Goal: Transaction & Acquisition: Purchase product/service

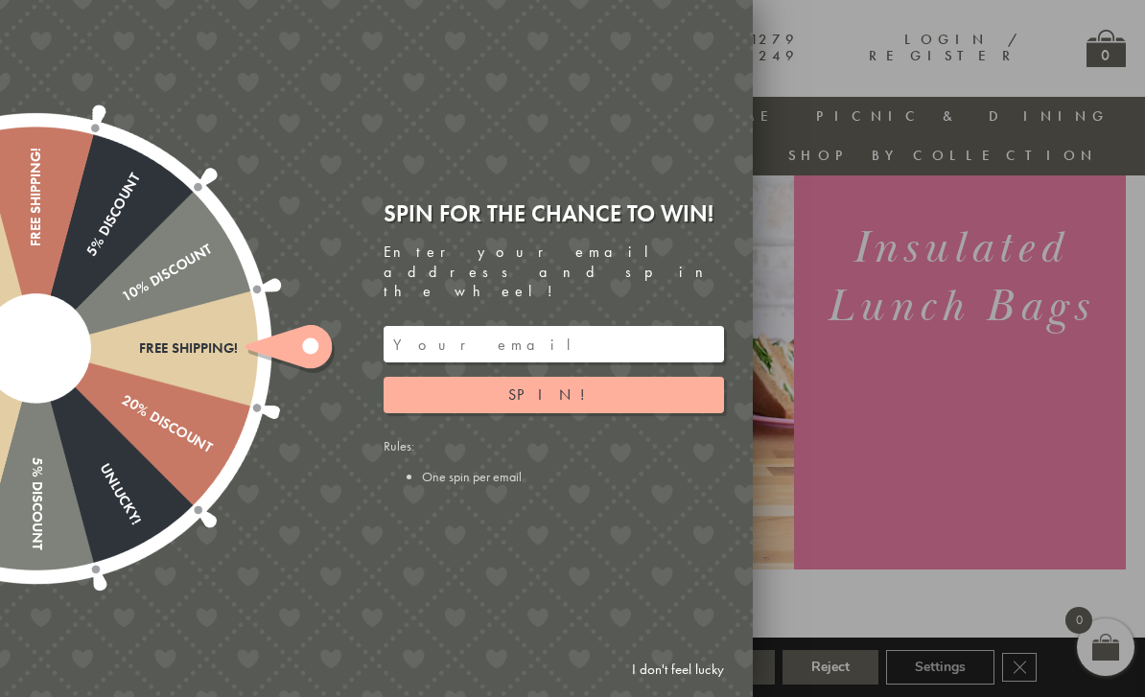
scroll to position [228, 0]
click at [434, 343] on input "email" at bounding box center [553, 344] width 340 height 36
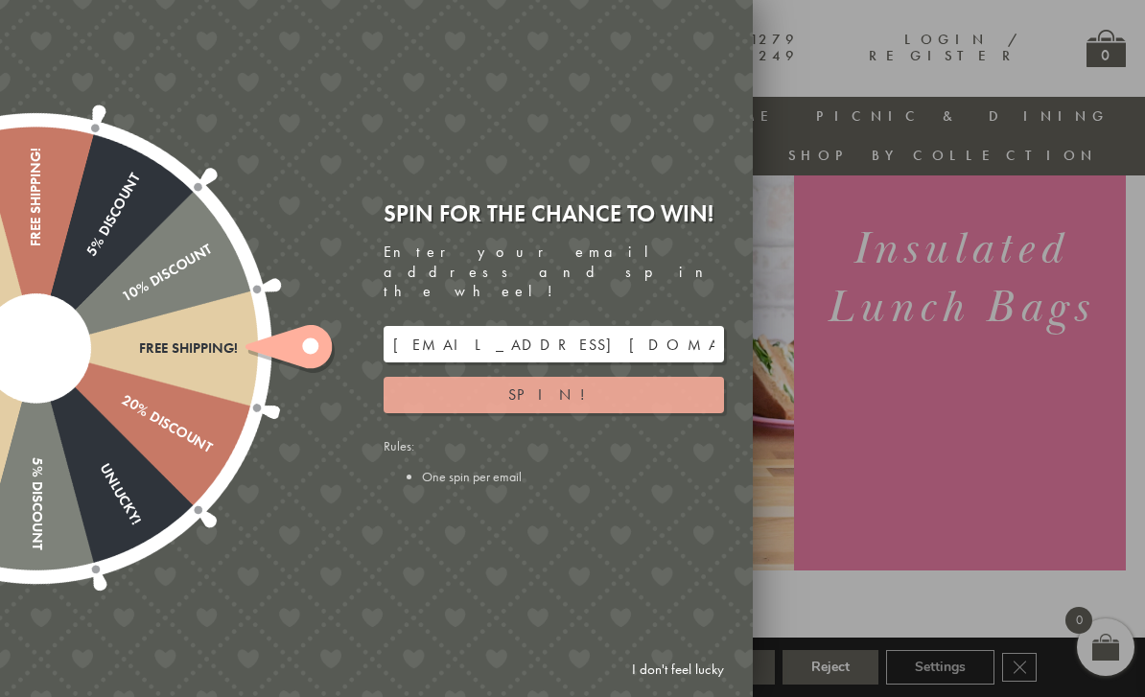
click at [484, 406] on button "Spin!" at bounding box center [553, 395] width 340 height 36
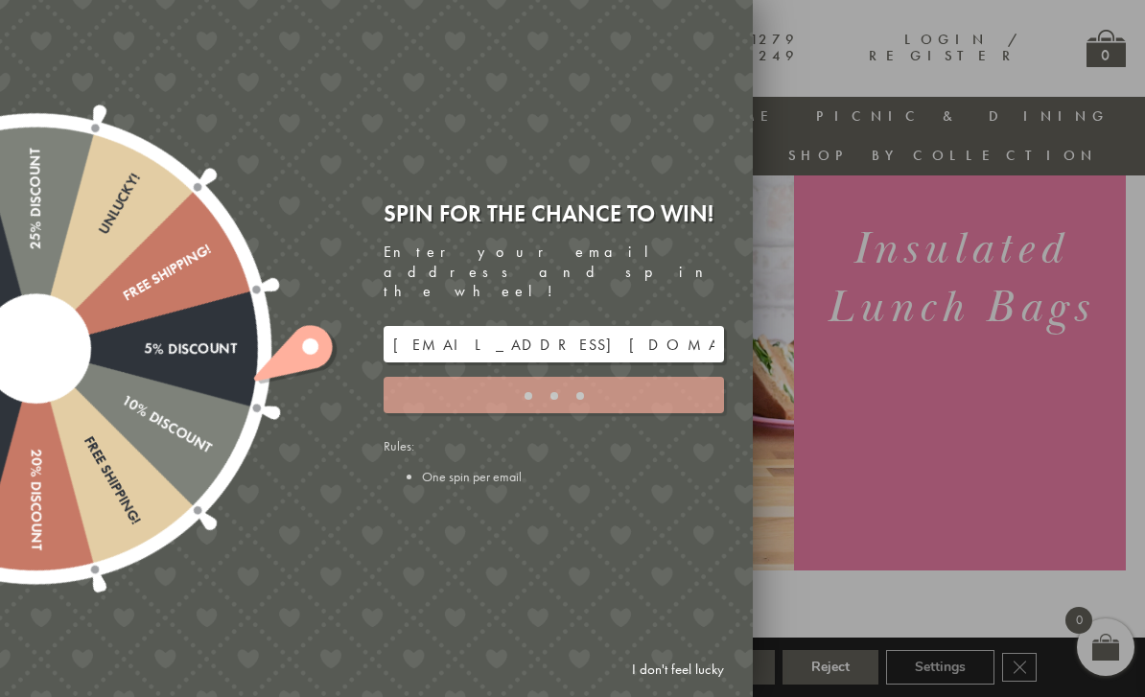
type input "GHM9BH6T"
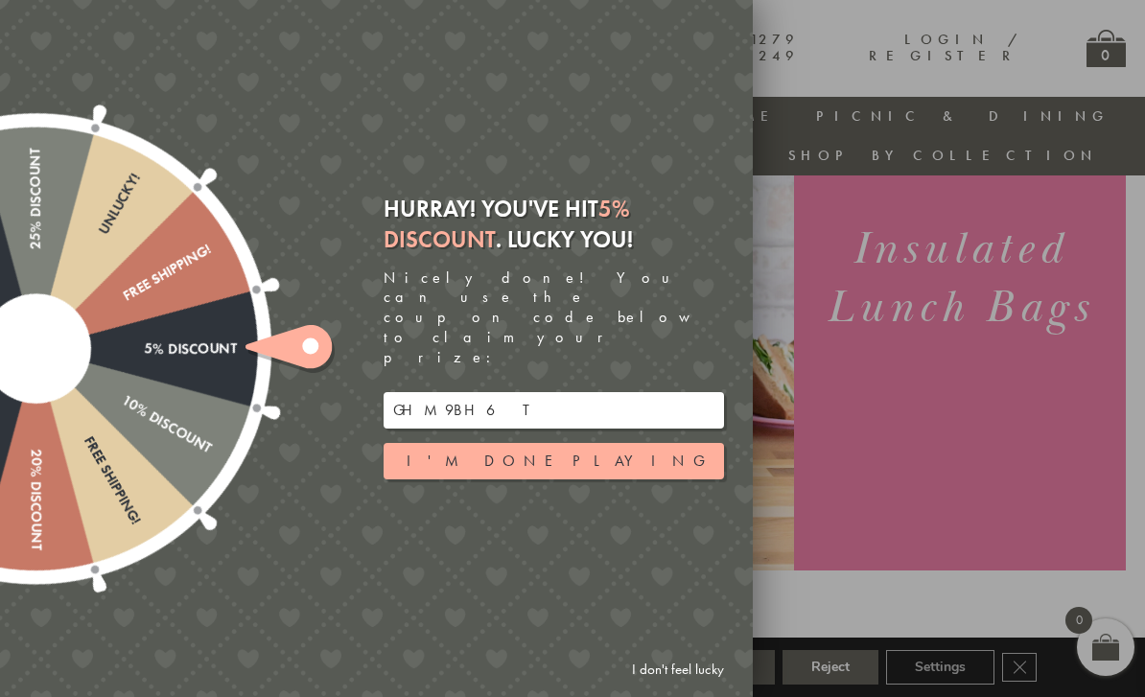
click at [233, 367] on div at bounding box center [36, 348] width 616 height 616
click at [891, 577] on div at bounding box center [572, 348] width 1145 height 697
click at [681, 687] on link "I don't feel lucky" at bounding box center [677, 669] width 111 height 35
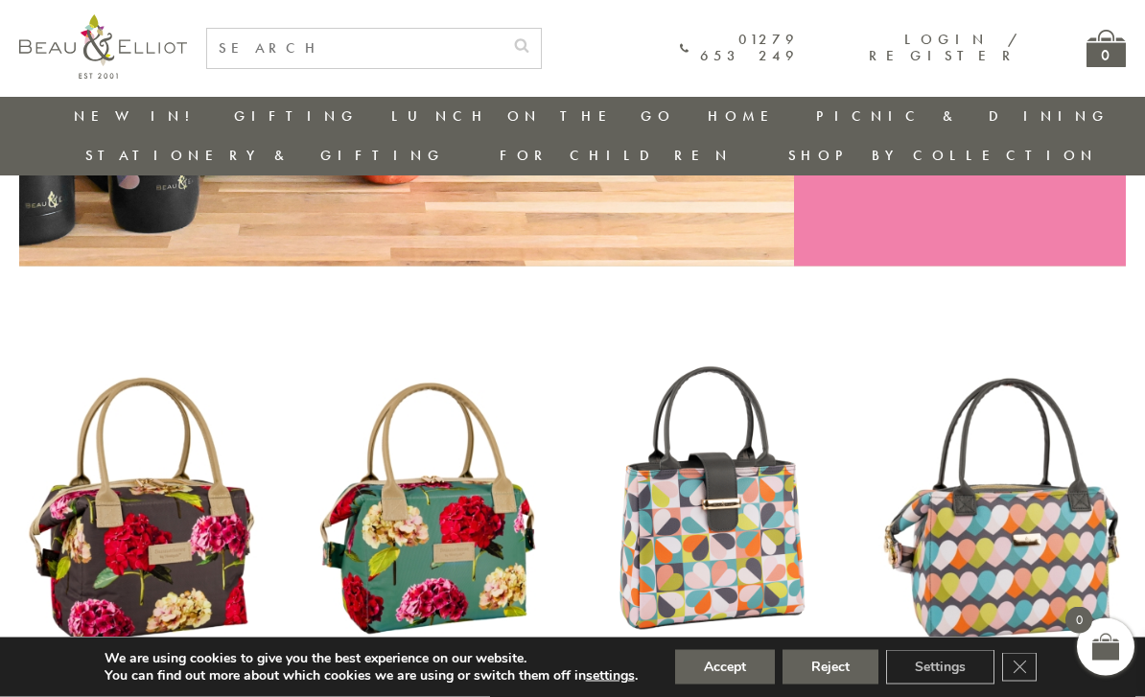
scroll to position [539, 12]
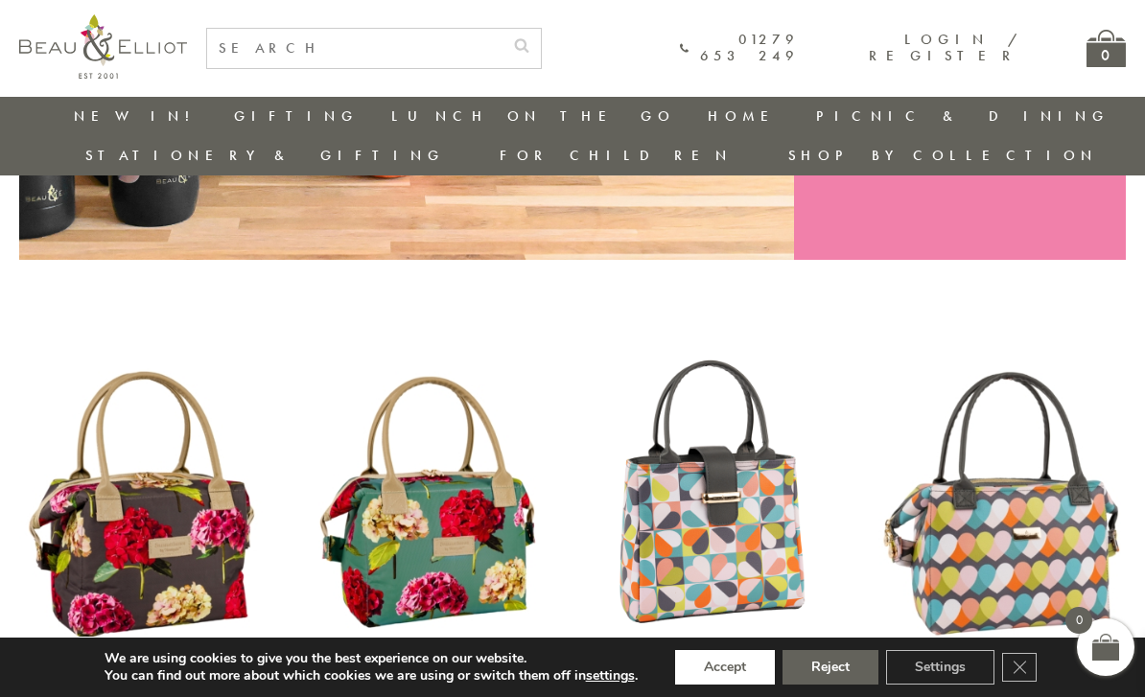
click at [733, 684] on button "Accept" at bounding box center [725, 667] width 100 height 35
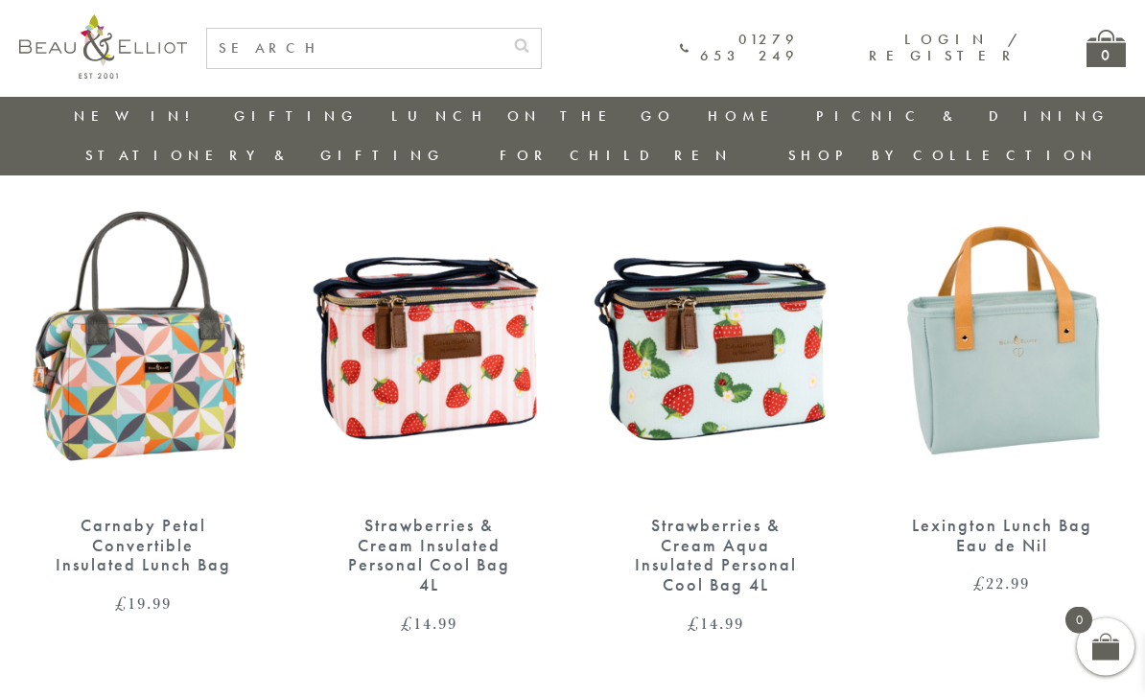
scroll to position [1221, 12]
click at [878, 525] on div "Lexington Lunch Bag Eau de Nil £ 22.99" at bounding box center [1002, 553] width 248 height 77
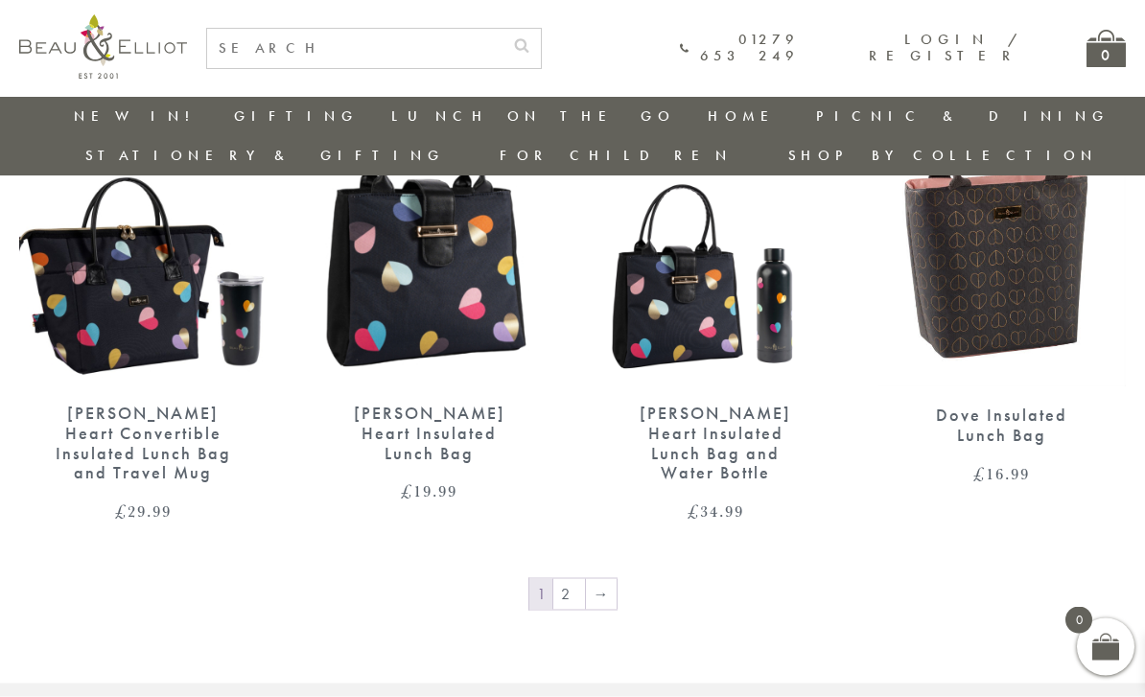
scroll to position [2908, 0]
click at [607, 578] on link "→" at bounding box center [601, 593] width 31 height 31
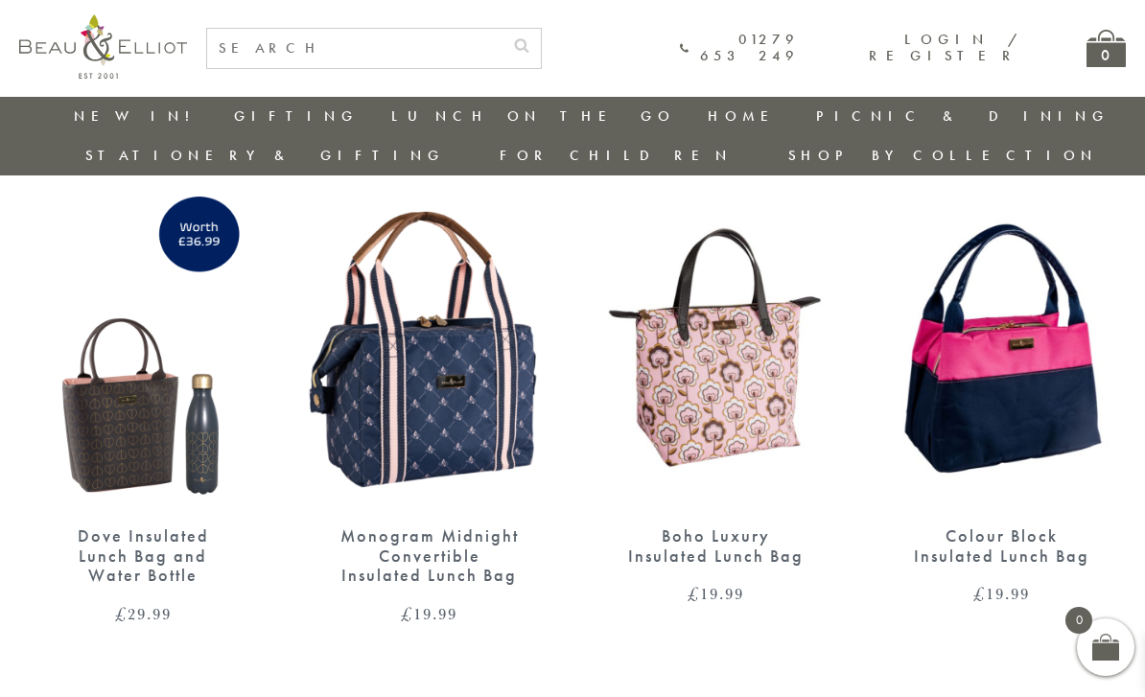
scroll to position [697, 12]
click at [104, 383] on img at bounding box center [143, 348] width 248 height 320
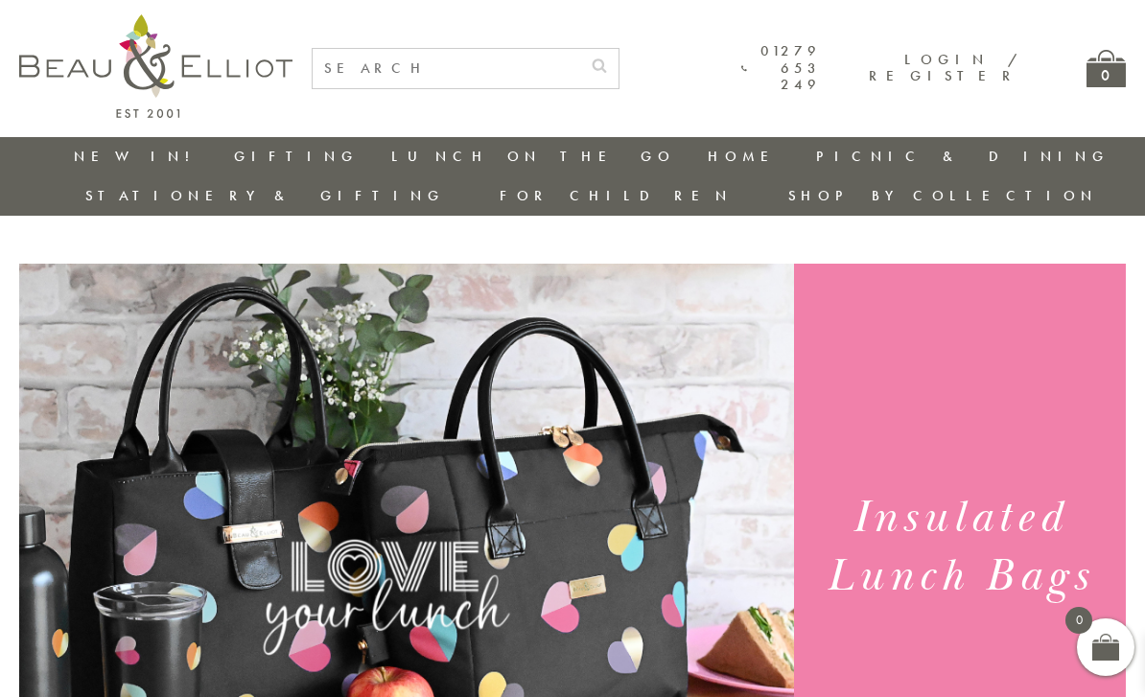
scroll to position [698, 12]
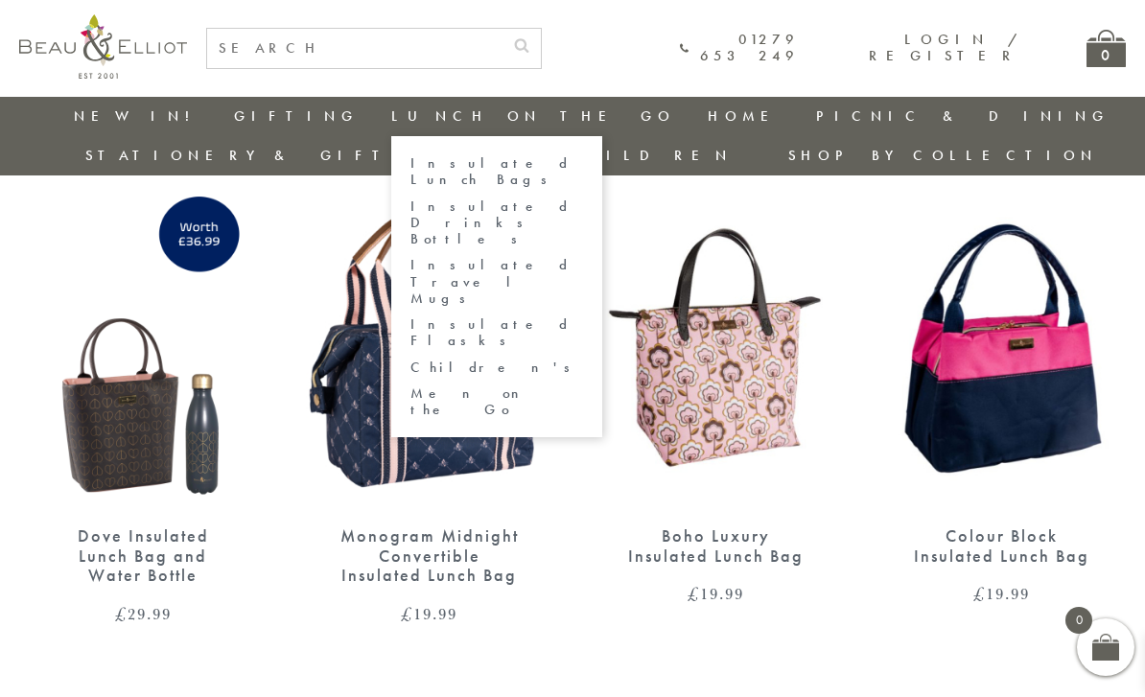
click at [410, 257] on link "Insulated Travel Mugs" at bounding box center [496, 282] width 173 height 50
click at [410, 316] on link "Insulated Flasks" at bounding box center [496, 333] width 173 height 34
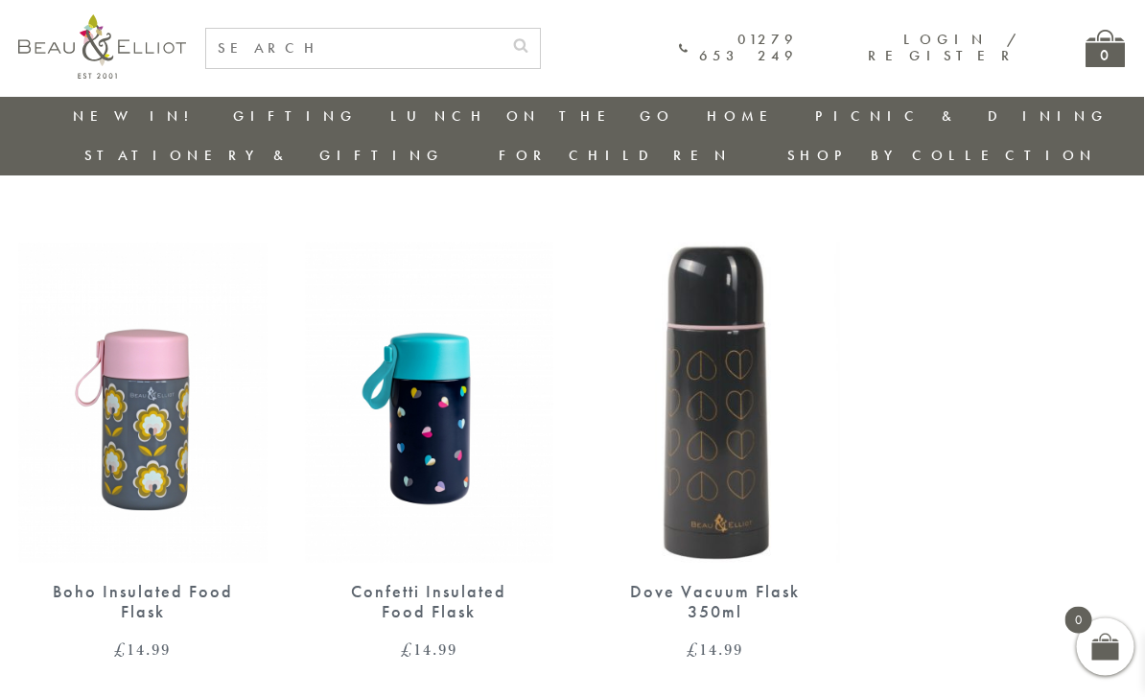
scroll to position [643, 10]
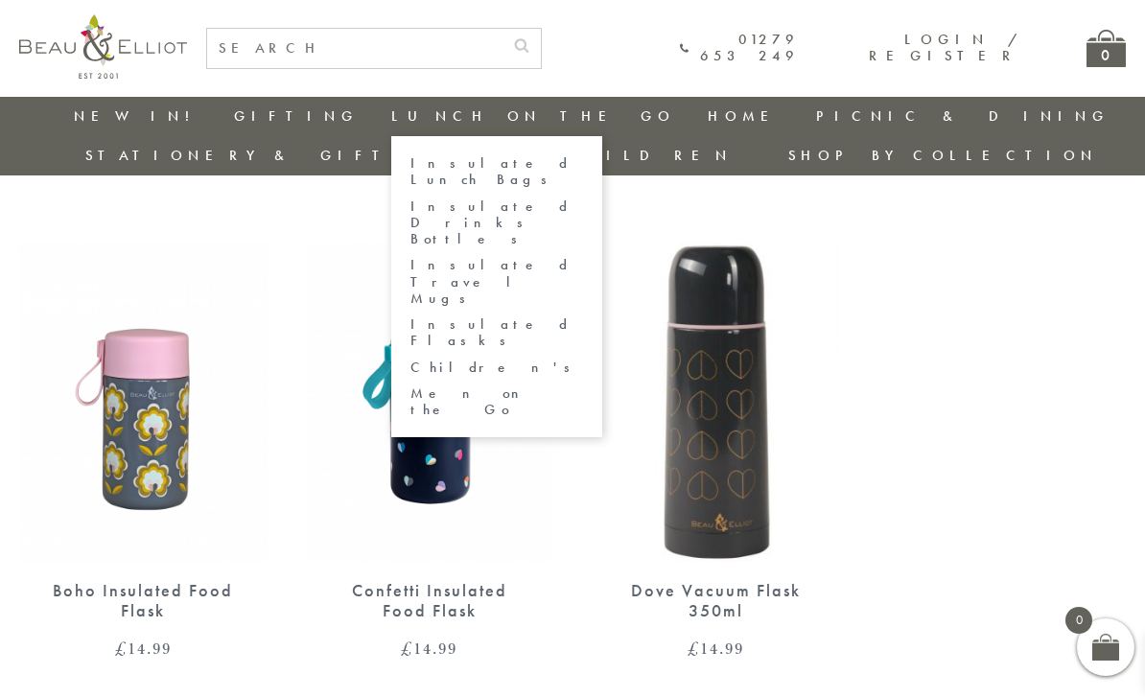
click at [410, 167] on link "Insulated Lunch Bags" at bounding box center [496, 172] width 173 height 34
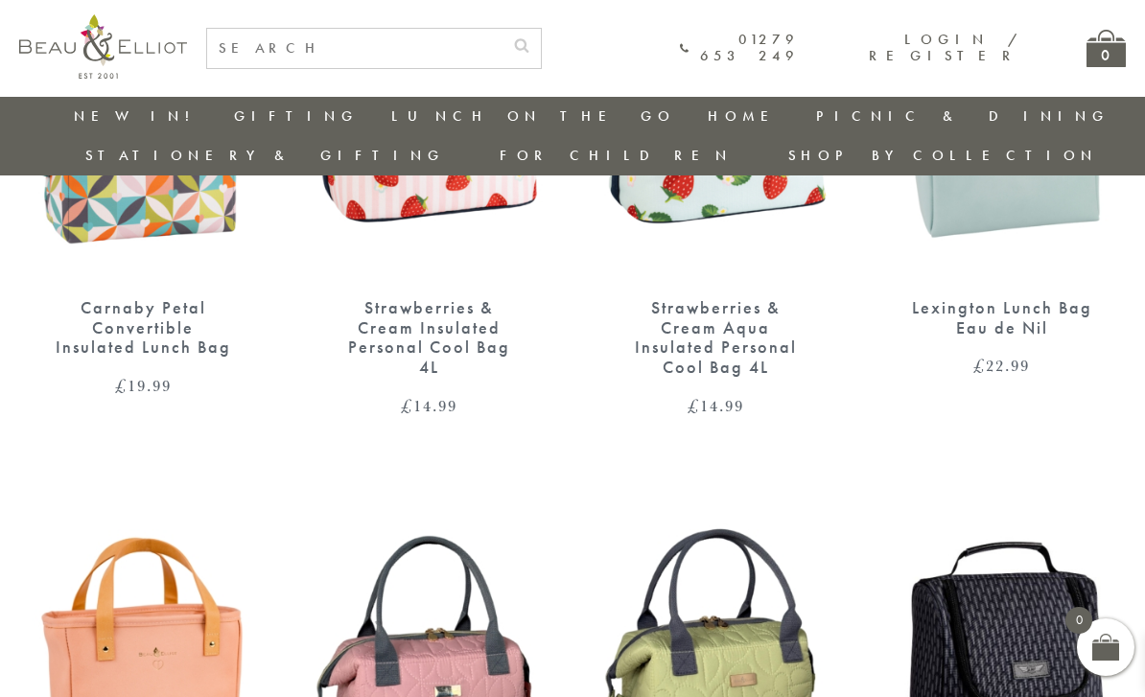
scroll to position [1437, 0]
